Goal: Task Accomplishment & Management: Manage account settings

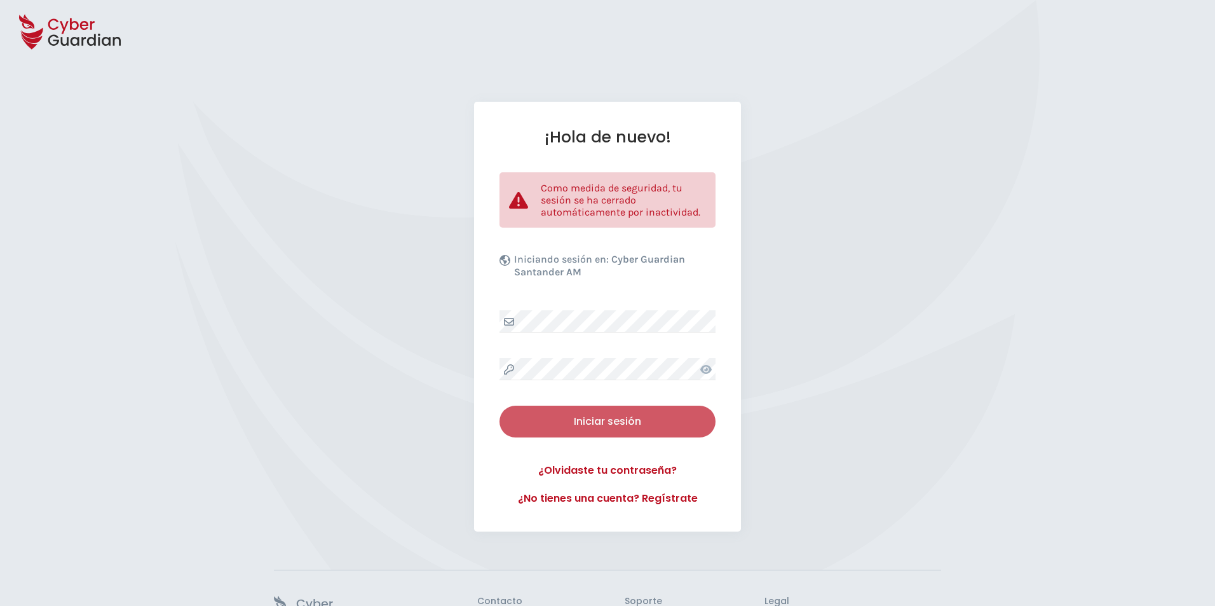
click at [589, 425] on div "Iniciar sesión" at bounding box center [607, 421] width 197 height 15
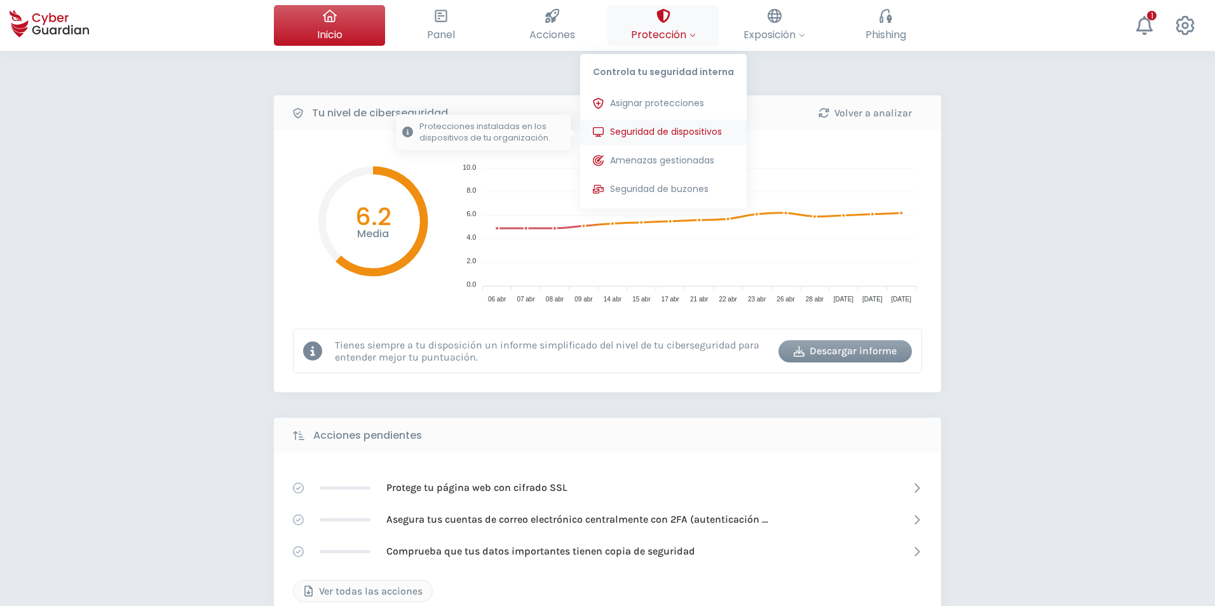
click at [674, 132] on span "Seguridad de dispositivos" at bounding box center [666, 131] width 112 height 13
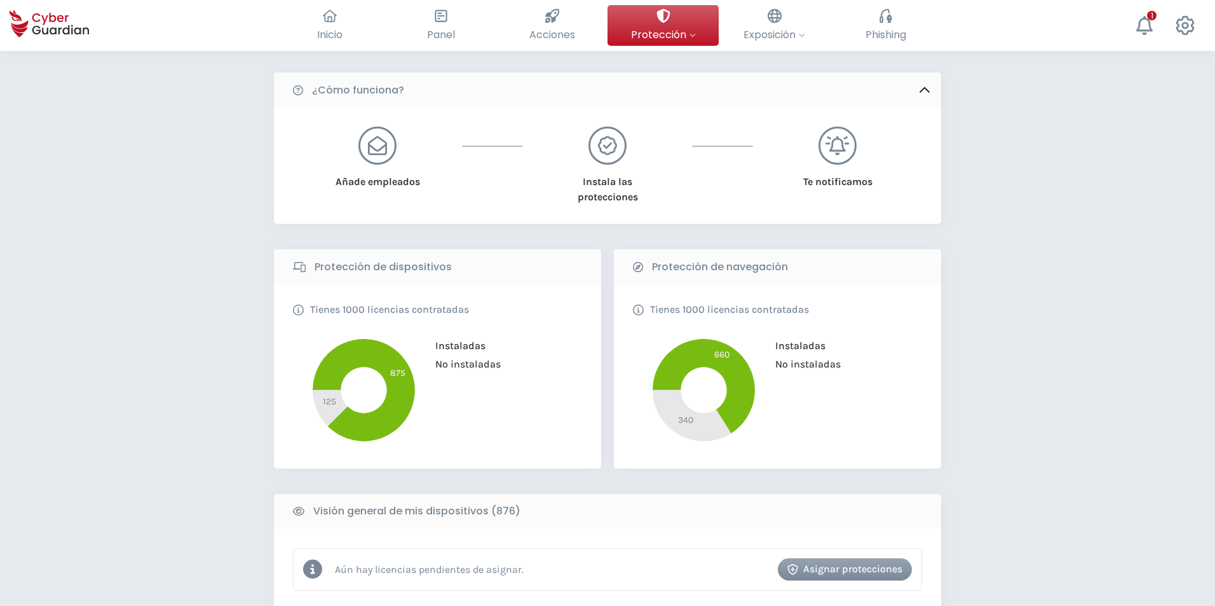
scroll to position [318, 0]
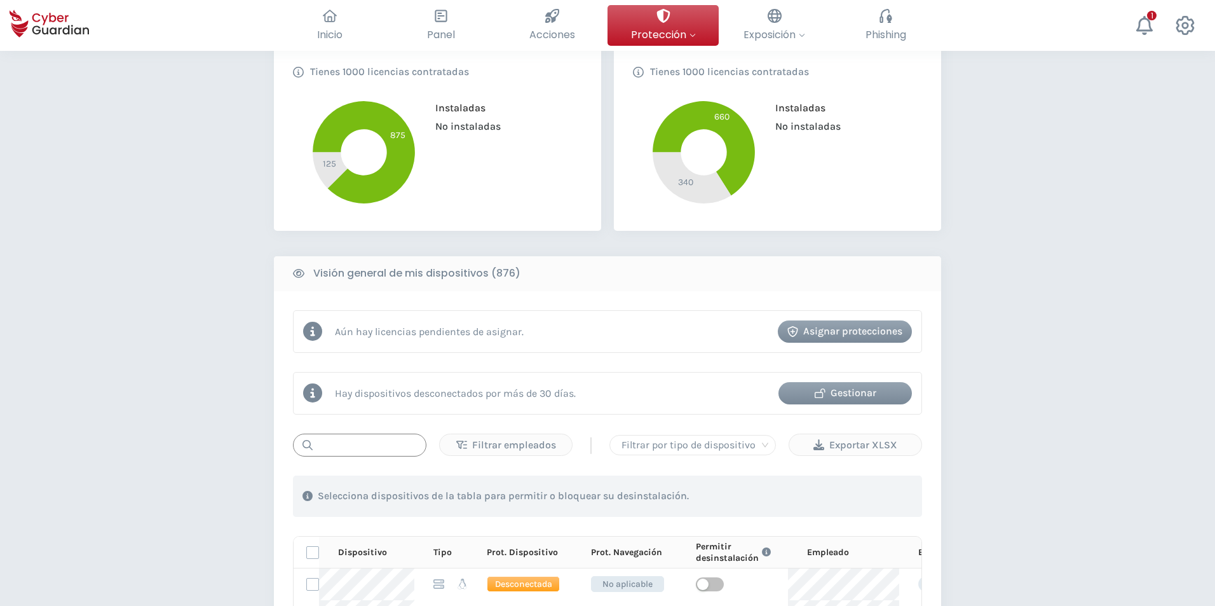
click at [374, 441] on input "text" at bounding box center [359, 444] width 133 height 23
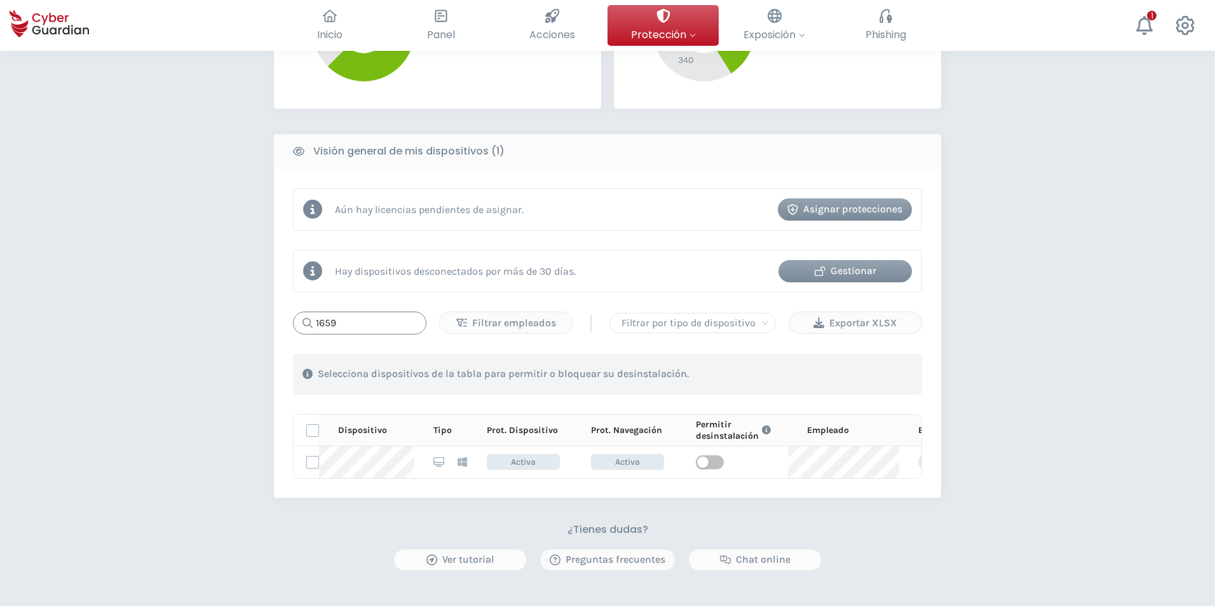
scroll to position [445, 0]
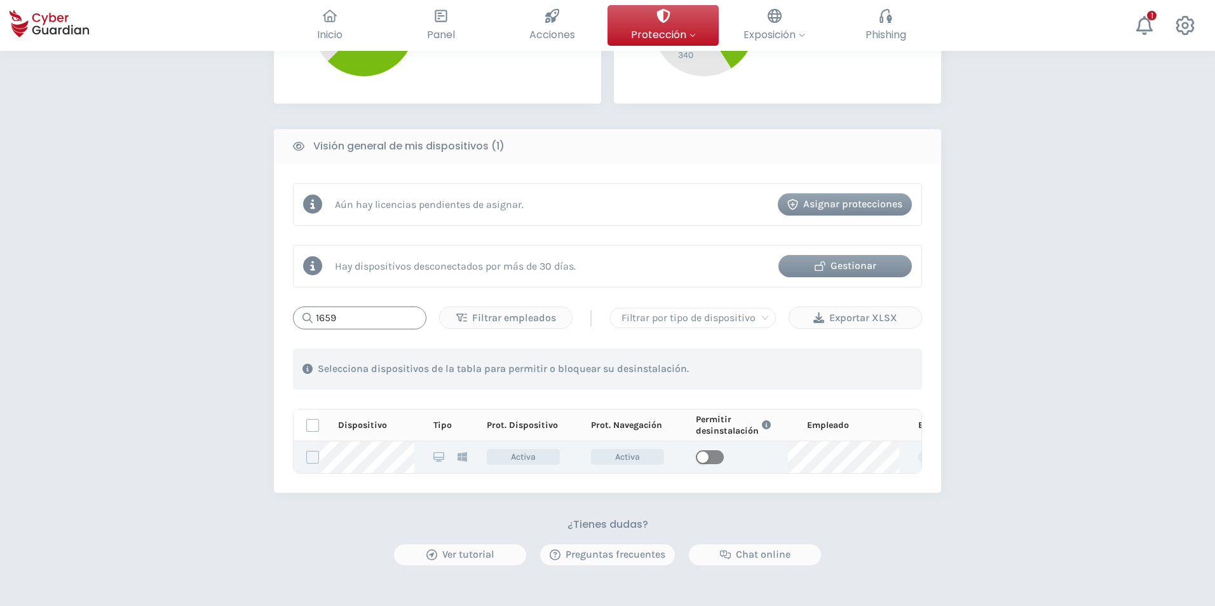
type input "1659"
click at [714, 456] on span "button" at bounding box center [710, 457] width 28 height 14
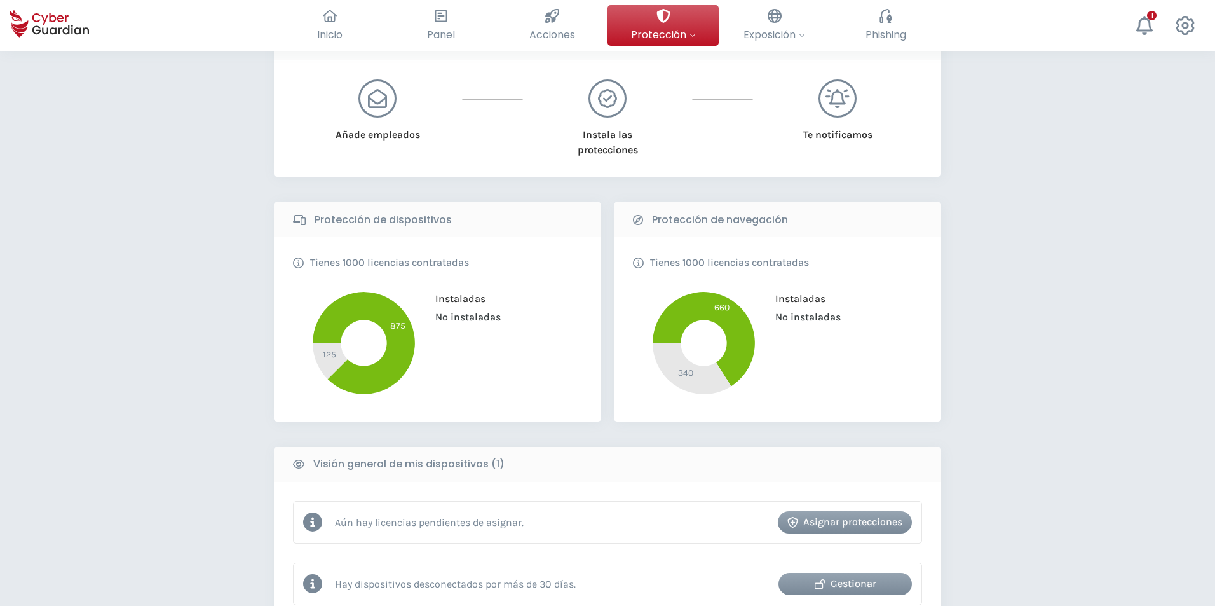
scroll to position [0, 0]
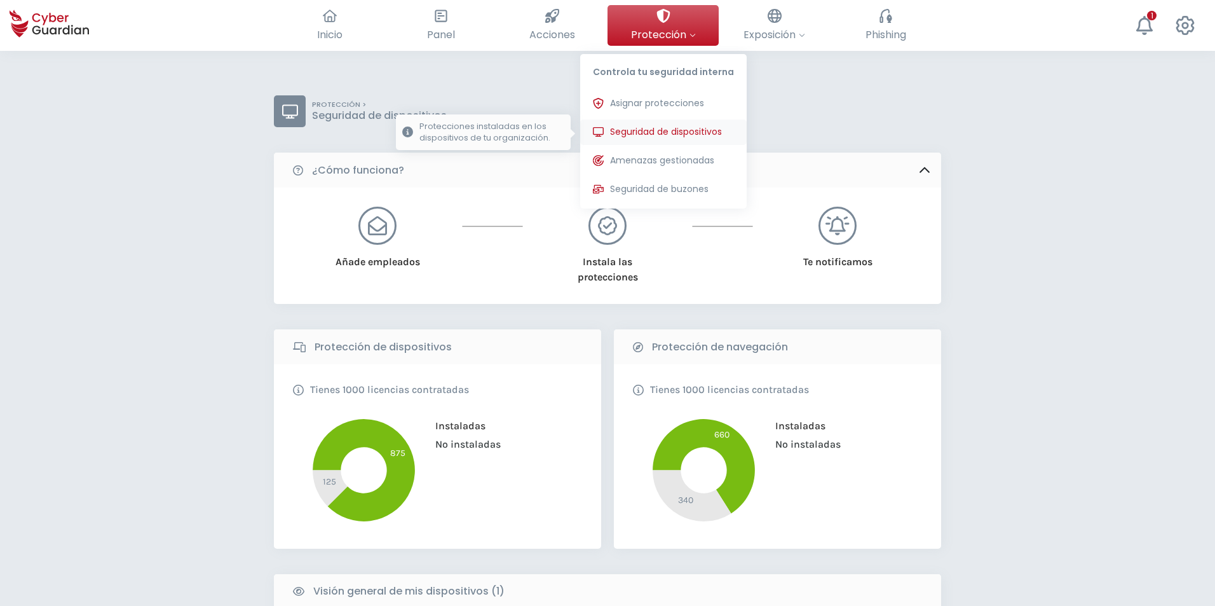
click at [678, 124] on button "Seguridad de dispositivos Protecciones instaladas en los dispositivos de tu org…" at bounding box center [663, 131] width 166 height 25
